Goal: Information Seeking & Learning: Stay updated

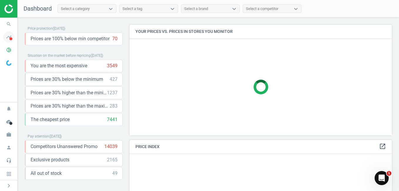
click at [6, 36] on icon "timeline" at bounding box center [8, 36] width 11 height 11
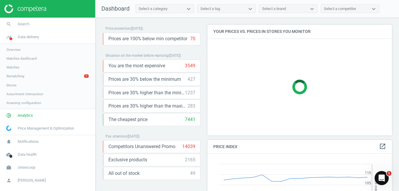
scroll to position [144, 189]
click at [22, 76] on span "Rematching" at bounding box center [15, 76] width 18 height 5
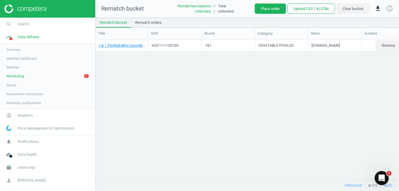
scroll to position [131, 299]
click at [377, 74] on div "1 & 1 Pickled Mini Cucumbers - 660g[660g] 6261111103705 1&1 VEGETABLE PICKLES […" at bounding box center [246, 108] width 303 height 136
click at [212, 10] on div "/" at bounding box center [214, 11] width 7 height 5
click at [200, 84] on div "1 & 1 Pickled Mini Cucumbers - 660g[660g] 6261111103705 1&1 VEGETABLE PICKLES […" at bounding box center [246, 108] width 303 height 136
click at [354, 9] on button "Clear bucket" at bounding box center [352, 9] width 33 height 11
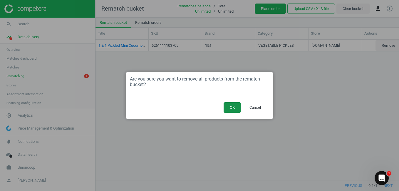
click at [233, 107] on button "OK" at bounding box center [231, 107] width 17 height 11
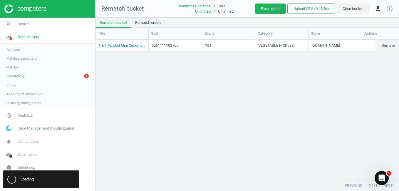
scroll to position [142, 299]
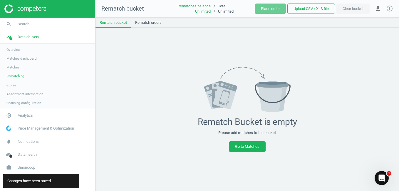
click at [14, 85] on span "Stores" at bounding box center [11, 85] width 10 height 5
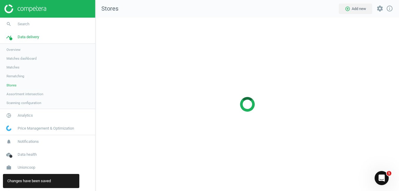
scroll to position [182, 312]
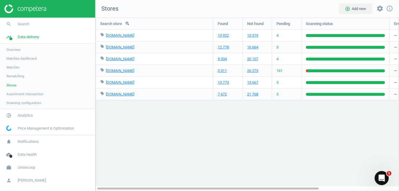
click at [17, 67] on span "Matches" at bounding box center [12, 67] width 13 height 5
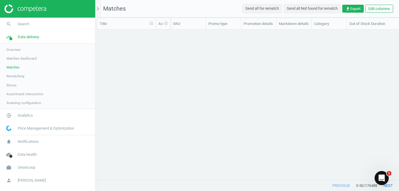
scroll to position [141, 297]
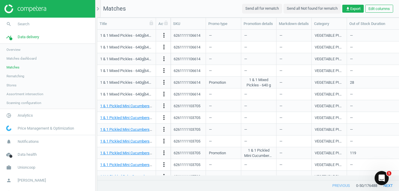
click at [24, 59] on span "Matches dashboard" at bounding box center [21, 58] width 30 height 5
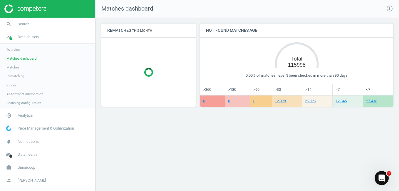
click at [14, 68] on span "Matches" at bounding box center [12, 67] width 13 height 5
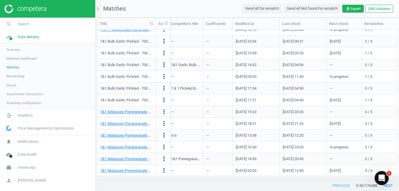
scroll to position [411, 0]
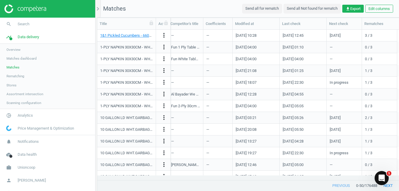
click at [21, 97] on link "Assortment intersection" at bounding box center [47, 94] width 95 height 9
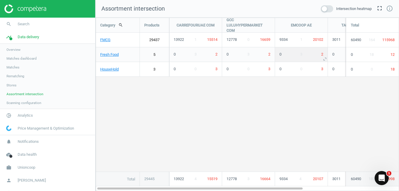
scroll to position [182, 312]
click at [329, 7] on span at bounding box center [327, 8] width 12 height 7
click at [0, 0] on input "checkbox" at bounding box center [0, 0] width 0 height 0
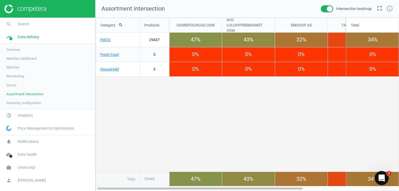
click at [329, 8] on span at bounding box center [327, 8] width 12 height 7
click at [0, 0] on input "checkbox" at bounding box center [0, 0] width 0 height 0
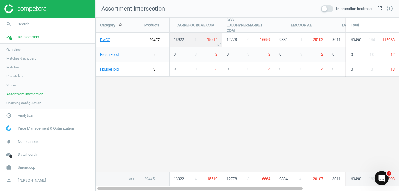
click at [214, 41] on span "15514" at bounding box center [212, 39] width 10 height 4
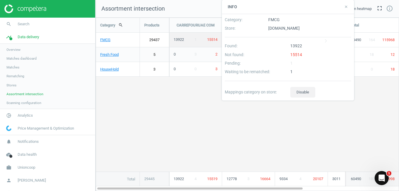
click at [178, 113] on div "Category search Products CARREFOURUAE COM GCC LULUHYPERMARKET COM EMCOOP AE TAL…" at bounding box center [247, 102] width 303 height 168
click at [153, 41] on link "29437" at bounding box center [154, 40] width 29 height 15
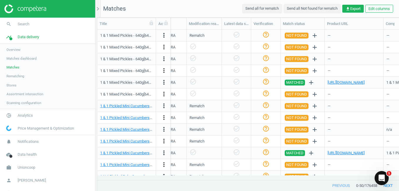
scroll to position [0, 571]
click at [337, 180] on div "Title Actions SKU Promo type Promotion details Markdown details Category Out of…" at bounding box center [248, 104] width 302 height 173
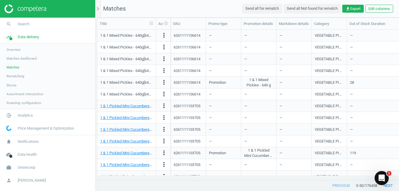
scroll to position [0, 0]
click at [15, 78] on span "Rematching" at bounding box center [15, 76] width 18 height 5
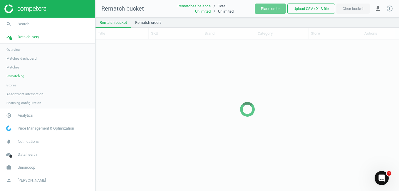
scroll to position [142, 299]
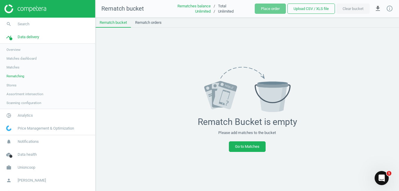
click at [28, 103] on span "Scanning configuration" at bounding box center [23, 102] width 35 height 5
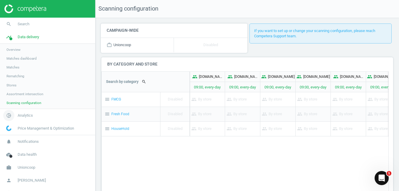
click at [29, 117] on span "Analytics" at bounding box center [25, 115] width 15 height 5
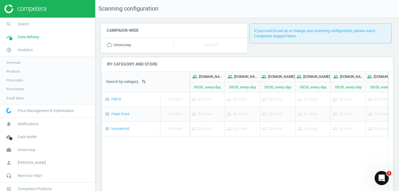
click at [20, 64] on span "Overview" at bounding box center [13, 62] width 14 height 5
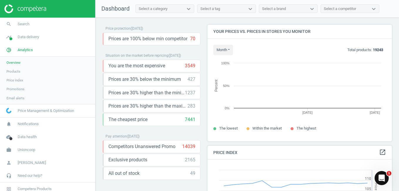
scroll to position [144, 189]
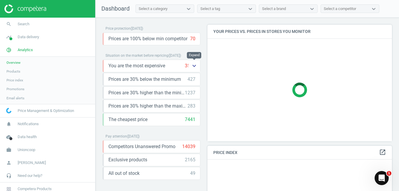
click at [191, 65] on icon "keyboard_arrow_down" at bounding box center [194, 65] width 7 height 7
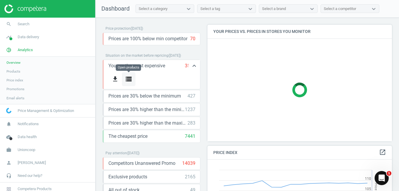
click at [129, 80] on icon "storage" at bounding box center [128, 78] width 7 height 7
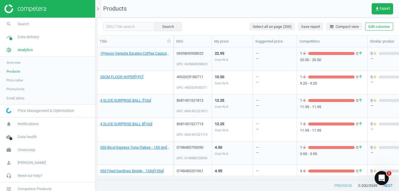
click at [265, 59] on div "— —" at bounding box center [275, 59] width 38 height 22
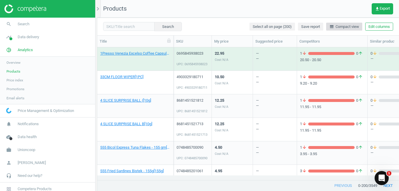
click at [339, 25] on span "line_weight Compact view" at bounding box center [344, 26] width 30 height 5
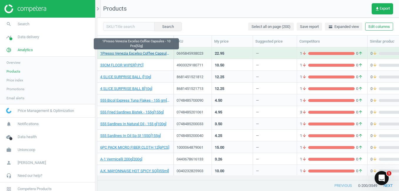
click at [153, 53] on link "1Presso Venezia Excelso Coffee Capsules - 10 Pcs[52g]" at bounding box center [135, 53] width 70 height 5
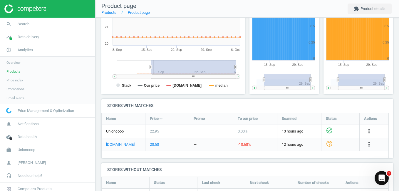
click at [137, 145] on div "[DOMAIN_NAME]" at bounding box center [123, 144] width 43 height 13
click at [127, 144] on link "[DOMAIN_NAME]" at bounding box center [120, 144] width 28 height 5
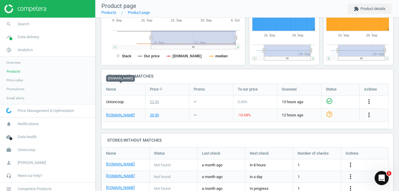
scroll to position [176, 0]
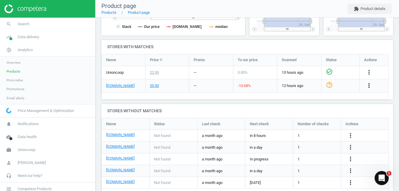
click at [369, 85] on icon "more_vert" at bounding box center [368, 85] width 7 height 7
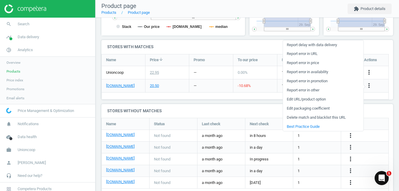
click at [376, 70] on div "more_vert" at bounding box center [373, 72] width 29 height 13
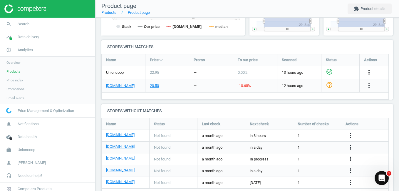
click at [370, 70] on icon "more_vert" at bounding box center [368, 72] width 7 height 7
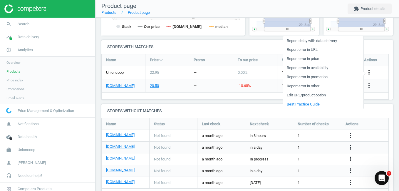
click at [370, 73] on icon "more_vert" at bounding box center [368, 72] width 7 height 7
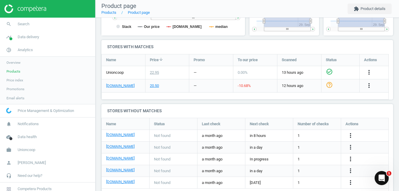
scroll to position [0, 0]
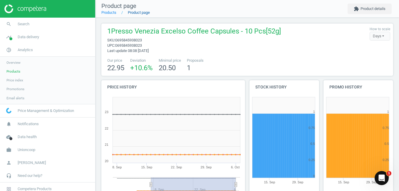
click at [137, 13] on link "Product page" at bounding box center [139, 12] width 22 height 4
click at [380, 36] on div "Days" at bounding box center [379, 36] width 21 height 9
click at [109, 12] on link "Products" at bounding box center [108, 12] width 15 height 4
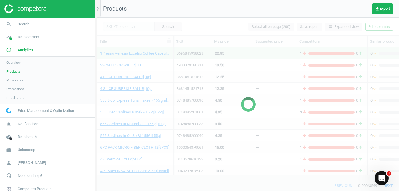
scroll to position [124, 297]
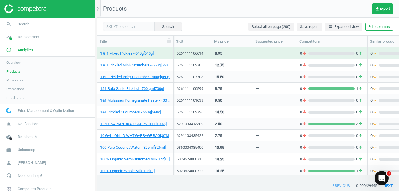
click at [15, 82] on span "Price index" at bounding box center [14, 80] width 17 height 5
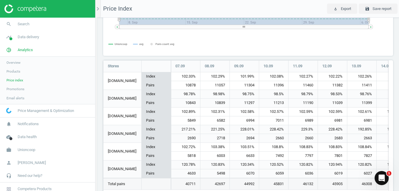
scroll to position [134, 0]
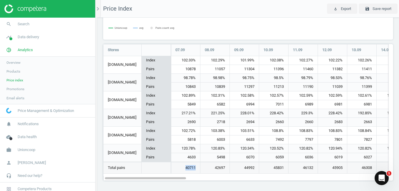
drag, startPoint x: 185, startPoint y: 169, endPoint x: 207, endPoint y: 171, distance: 21.5
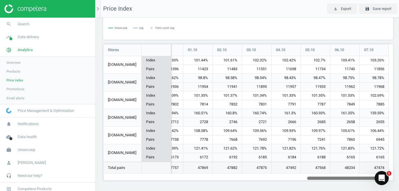
drag, startPoint x: 207, startPoint y: 171, endPoint x: 399, endPoint y: 184, distance: 192.2
click at [399, 184] on html "Group 2 Created with Sketch. ic/cloud_download/grey600 Created with Sketch. gra…" at bounding box center [199, 95] width 399 height 191
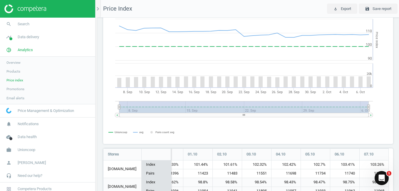
scroll to position [0, 0]
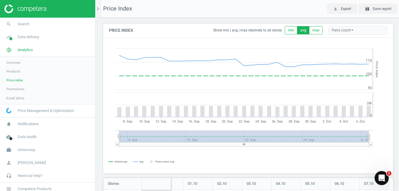
click at [335, 31] on div "Pairs count" at bounding box center [357, 30] width 59 height 9
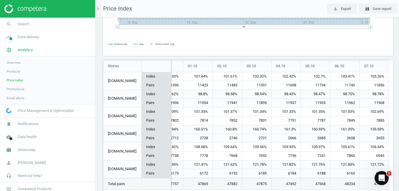
scroll to position [134, 0]
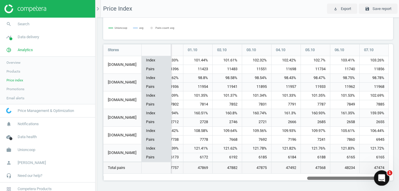
click at [380, 179] on icon "Open Intercom Messenger" at bounding box center [381, 177] width 10 height 10
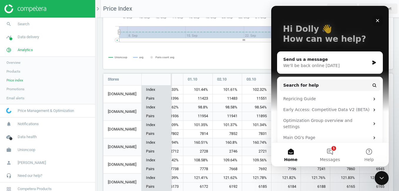
scroll to position [0, 0]
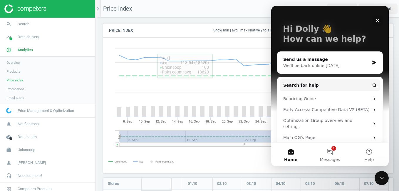
click at [169, 33] on div "Price Index Show min | avg | max relatively to all stores min avg max Pairs cou…" at bounding box center [248, 30] width 290 height 14
click at [379, 19] on icon "Close" at bounding box center [377, 20] width 5 height 5
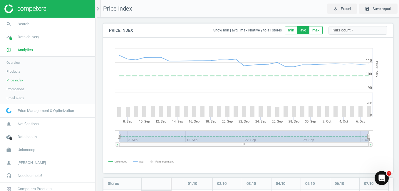
drag, startPoint x: 111, startPoint y: 9, endPoint x: 383, endPoint y: 82, distance: 281.2
click at [383, 82] on rect at bounding box center [245, 105] width 285 height 135
click at [384, 178] on icon "Open Intercom Messenger" at bounding box center [381, 177] width 10 height 10
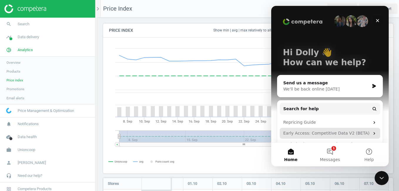
scroll to position [23, 0]
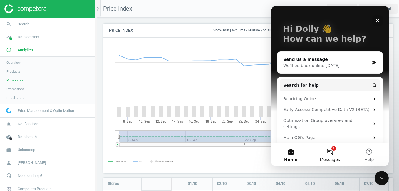
click at [332, 152] on button "1 Messages" at bounding box center [329, 154] width 39 height 23
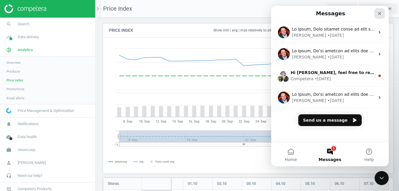
drag, startPoint x: 380, startPoint y: 13, endPoint x: 651, endPoint y: 20, distance: 271.2
click at [380, 13] on icon "Close" at bounding box center [379, 13] width 3 height 3
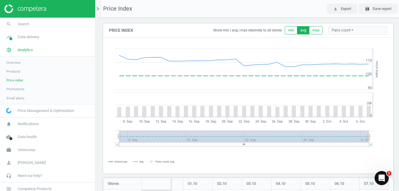
click at [97, 10] on icon "chevron_right" at bounding box center [97, 8] width 7 height 7
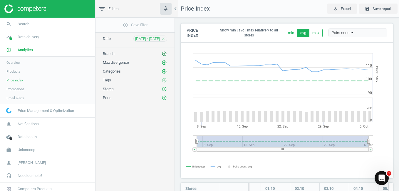
click at [165, 52] on icon "add_circle_outline" at bounding box center [164, 53] width 5 height 5
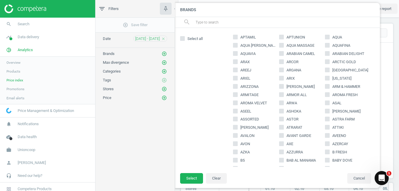
scroll to position [705, 0]
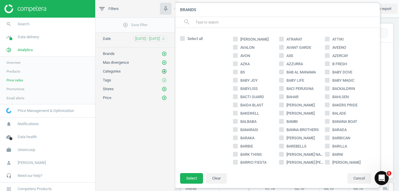
click at [165, 72] on icon "add_circle_outline" at bounding box center [164, 71] width 5 height 5
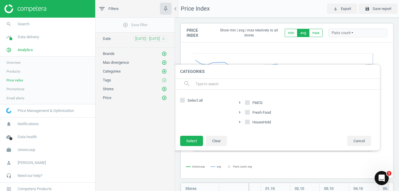
click at [248, 102] on input "FMCG" at bounding box center [248, 102] width 4 height 4
checkbox input "true"
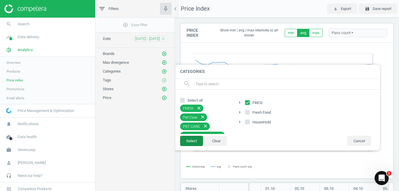
click at [195, 140] on button "Select" at bounding box center [191, 141] width 23 height 11
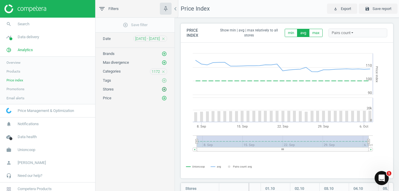
click at [165, 90] on icon "add_circle_outline" at bounding box center [164, 89] width 5 height 5
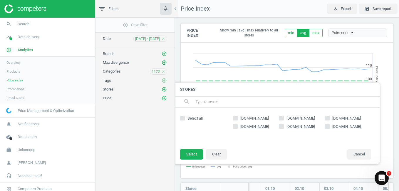
click at [237, 117] on input "[DOMAIN_NAME]" at bounding box center [235, 118] width 4 height 4
checkbox input "true"
click at [283, 119] on input "[DOMAIN_NAME]" at bounding box center [281, 118] width 4 height 4
checkbox input "true"
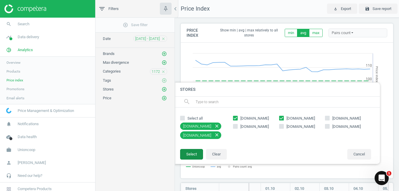
click at [190, 153] on button "Select" at bounding box center [191, 154] width 23 height 11
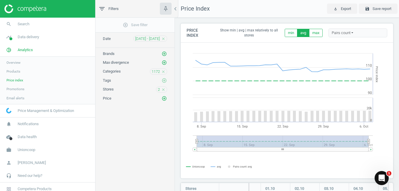
click at [117, 100] on div "Price add_circle_outline" at bounding box center [135, 98] width 64 height 6
drag, startPoint x: 146, startPoint y: 128, endPoint x: 149, endPoint y: 127, distance: 3.8
click at [145, 128] on div "add_circle_outline Save filter Date [DATE] - [DATE] close Brands add_circle_out…" at bounding box center [134, 104] width 79 height 172
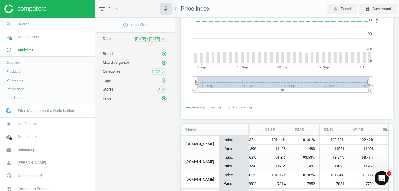
scroll to position [0, 0]
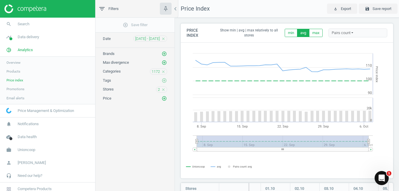
click at [163, 90] on icon "close" at bounding box center [163, 90] width 4 height 4
click at [164, 71] on icon "close" at bounding box center [163, 72] width 4 height 4
click at [100, 10] on icon "filter_list" at bounding box center [101, 8] width 7 height 7
click at [175, 9] on icon "chevron_left" at bounding box center [175, 8] width 7 height 7
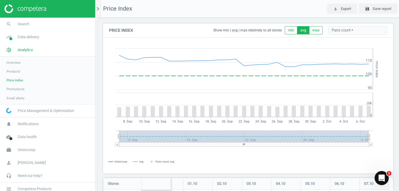
click at [99, 10] on icon "chevron_right" at bounding box center [97, 8] width 7 height 7
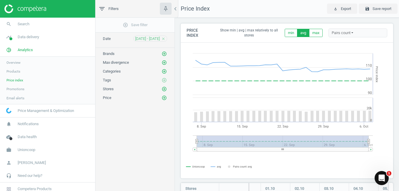
click at [16, 88] on span "Promotions" at bounding box center [15, 89] width 18 height 5
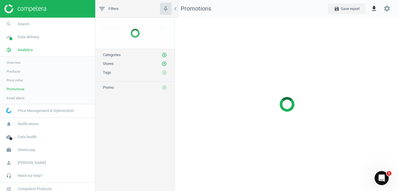
scroll to position [182, 233]
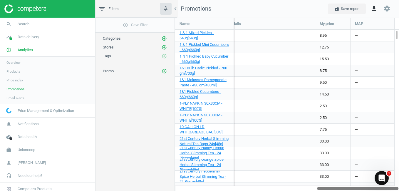
drag, startPoint x: 255, startPoint y: 186, endPoint x: 400, endPoint y: 169, distance: 146.2
click at [399, 169] on html "Group 2 Created with Sketch. ic/cloud_download/grey600 Created with Sketch. gra…" at bounding box center [199, 95] width 399 height 191
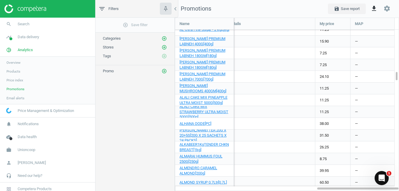
click at [24, 98] on link "Email alerts" at bounding box center [47, 98] width 95 height 9
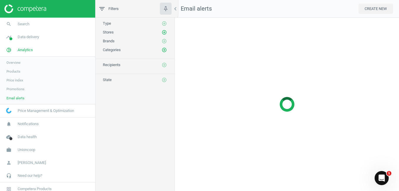
scroll to position [182, 233]
click at [12, 99] on span "Email alerts" at bounding box center [15, 98] width 18 height 5
click at [31, 110] on span "Price Management & Optimization" at bounding box center [46, 110] width 56 height 5
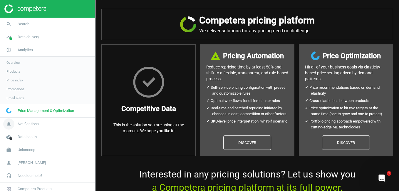
click at [26, 121] on span "Notifications" at bounding box center [28, 123] width 21 height 5
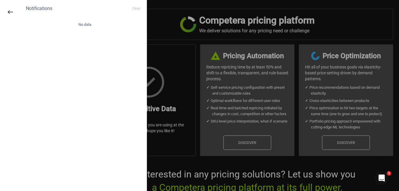
click at [28, 126] on div "keyboard_backspace Notifications Clear No data" at bounding box center [73, 95] width 147 height 191
click at [15, 12] on button "keyboard_backspace" at bounding box center [11, 12] width 14 height 14
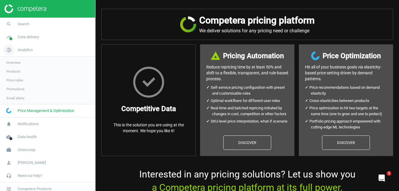
drag, startPoint x: 23, startPoint y: 51, endPoint x: 28, endPoint y: 56, distance: 7.5
click at [23, 51] on span "Analytics" at bounding box center [25, 49] width 15 height 5
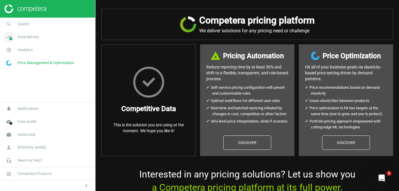
click at [27, 37] on span "Data delivery" at bounding box center [28, 36] width 21 height 5
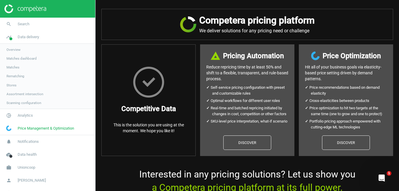
click at [34, 103] on span "Scanning configuration" at bounding box center [23, 102] width 35 height 5
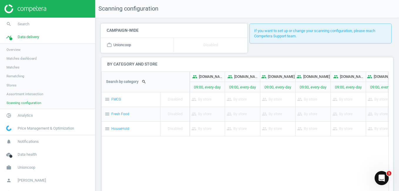
click at [17, 50] on span "Overview" at bounding box center [13, 49] width 14 height 5
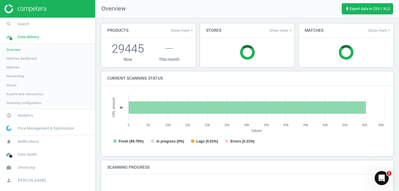
scroll to position [127, 285]
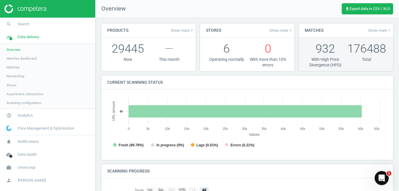
click at [323, 47] on p "932" at bounding box center [325, 49] width 41 height 16
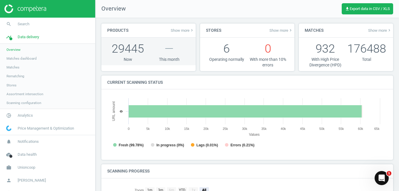
click at [138, 48] on p "29445" at bounding box center [127, 49] width 41 height 16
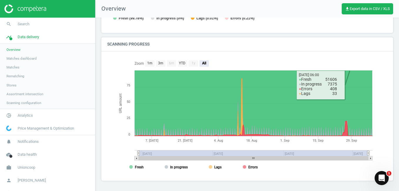
scroll to position [0, 0]
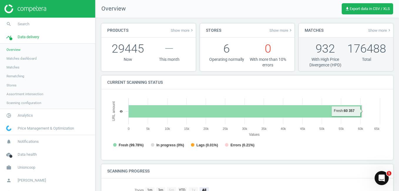
click at [313, 44] on p "932" at bounding box center [325, 49] width 41 height 16
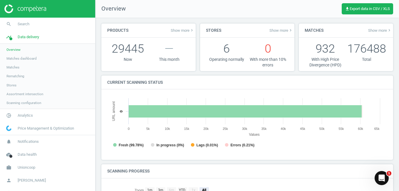
click at [28, 56] on span "Matches dashboard" at bounding box center [21, 58] width 30 height 5
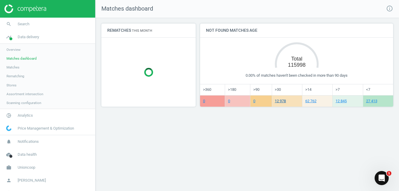
click at [285, 102] on link "12 978" at bounding box center [280, 101] width 11 height 4
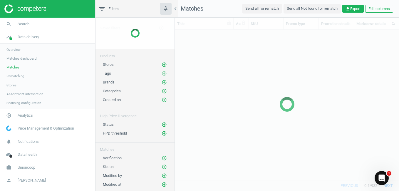
scroll to position [141, 220]
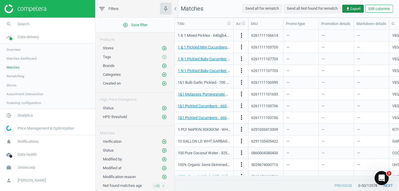
click at [356, 12] on button "get_app Export" at bounding box center [352, 9] width 21 height 8
click at [305, 108] on div "—" at bounding box center [300, 106] width 29 height 10
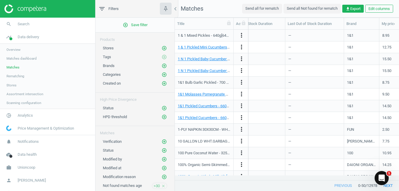
scroll to position [0, 245]
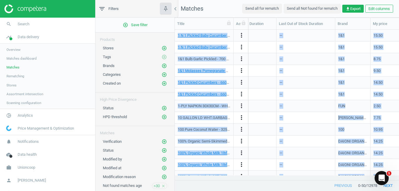
drag, startPoint x: 298, startPoint y: 175, endPoint x: 348, endPoint y: 172, distance: 49.5
click at [348, 172] on div "Title Actions SKU Promo type Promotion details Markdown details Category Out of…" at bounding box center [287, 99] width 224 height 162
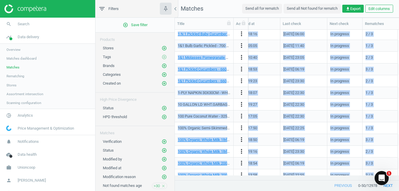
scroll to position [0, 0]
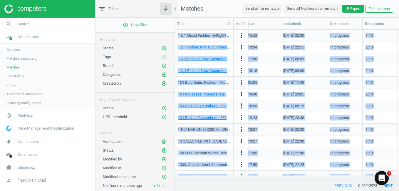
click at [342, 39] on div "In progress" at bounding box center [344, 35] width 29 height 10
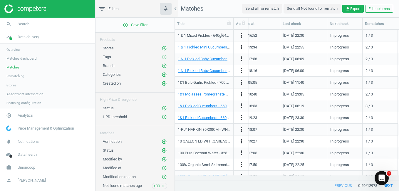
click at [115, 107] on div "Status add_circle_outline" at bounding box center [135, 108] width 64 height 6
click at [105, 109] on span "Status" at bounding box center [108, 108] width 11 height 4
click at [29, 117] on span "Analytics" at bounding box center [25, 115] width 15 height 5
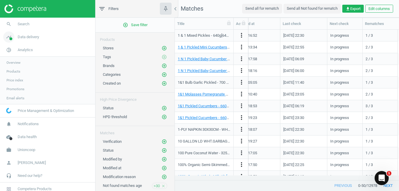
click at [9, 38] on icon "timeline" at bounding box center [8, 36] width 11 height 11
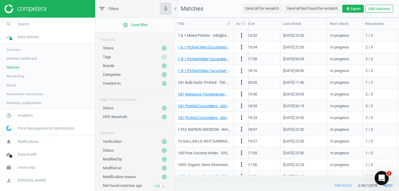
click at [18, 76] on span "Rematching" at bounding box center [15, 76] width 18 height 5
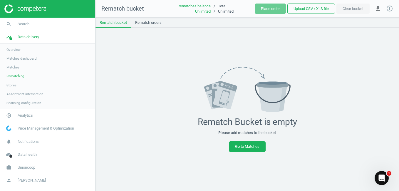
drag, startPoint x: 24, startPoint y: 85, endPoint x: 30, endPoint y: 88, distance: 6.2
click at [24, 85] on link "Stores" at bounding box center [47, 85] width 95 height 9
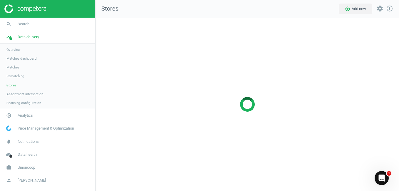
scroll to position [182, 312]
click at [40, 94] on span "Assortment intersection" at bounding box center [24, 94] width 37 height 5
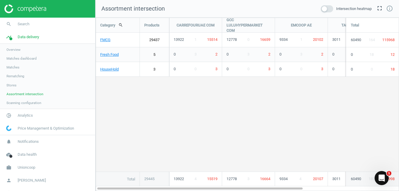
scroll to position [182, 312]
click at [328, 8] on span at bounding box center [327, 8] width 12 height 7
click at [0, 0] on input "checkbox" at bounding box center [0, 0] width 0 height 0
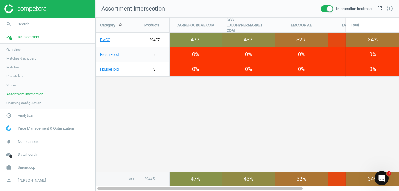
click at [320, 11] on nav "Assortment intersection Intersection heatmap fullscreen info_outline" at bounding box center [246, 9] width 303 height 18
click at [322, 8] on span at bounding box center [327, 8] width 12 height 7
click at [0, 0] on input "checkbox" at bounding box center [0, 0] width 0 height 0
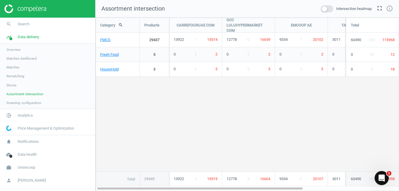
click at [39, 104] on span "Scanning configuration" at bounding box center [23, 102] width 35 height 5
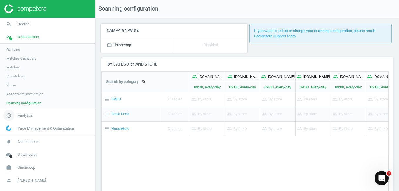
click at [27, 116] on span "Analytics" at bounding box center [25, 115] width 15 height 5
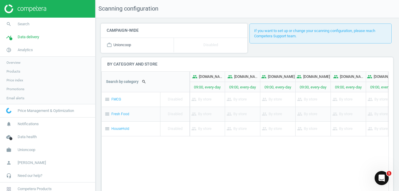
click at [17, 61] on span "Overview" at bounding box center [13, 62] width 14 height 5
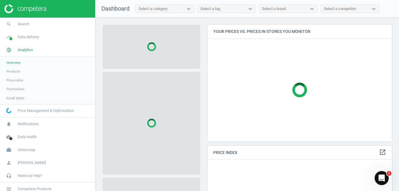
scroll to position [144, 189]
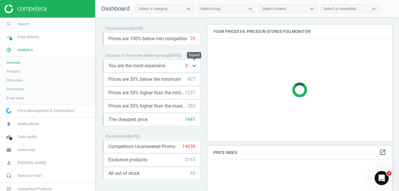
click at [194, 65] on icon "keyboard_arrow_down" at bounding box center [194, 65] width 7 height 7
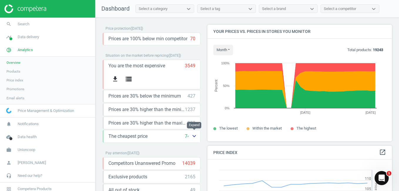
click at [191, 136] on icon "keyboard_arrow_down" at bounding box center [194, 135] width 7 height 7
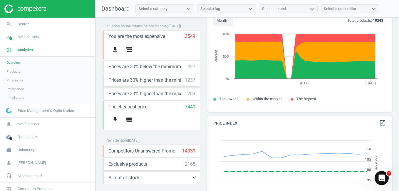
scroll to position [59, 0]
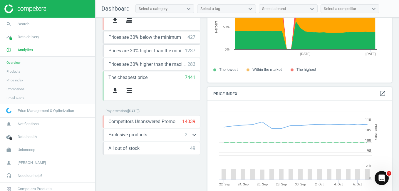
click at [126, 133] on span "Exclusive products" at bounding box center [127, 135] width 39 height 6
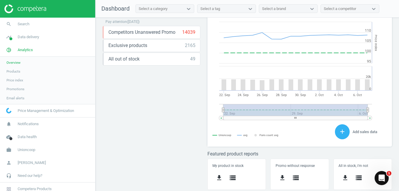
scroll to position [1, 0]
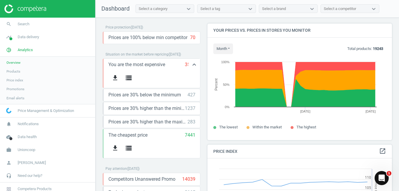
click at [133, 65] on span "You are the most expensive" at bounding box center [136, 64] width 57 height 6
click at [115, 77] on icon "get_app" at bounding box center [115, 77] width 7 height 7
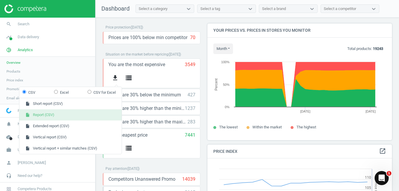
click at [54, 115] on button "insert_drive_file Report (CSV)" at bounding box center [70, 114] width 102 height 11
